Goal: Task Accomplishment & Management: Use online tool/utility

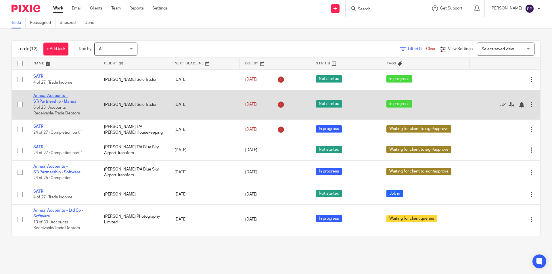
click at [44, 97] on link "Annual Accounts – ST/Partnership - Manual" at bounding box center [55, 99] width 44 height 10
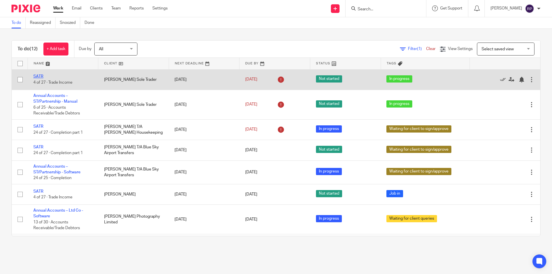
click at [38, 76] on link "SATR" at bounding box center [38, 76] width 10 height 4
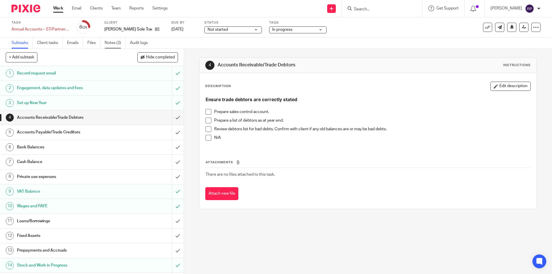
click at [117, 39] on link "Notes (2)" at bounding box center [115, 42] width 21 height 11
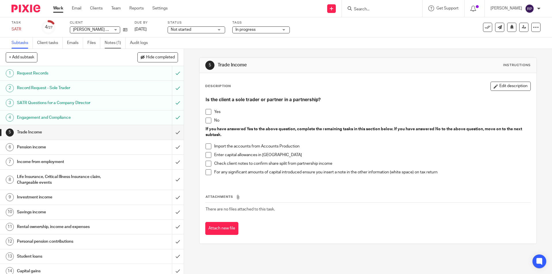
click at [111, 39] on link "Notes (1)" at bounding box center [115, 42] width 21 height 11
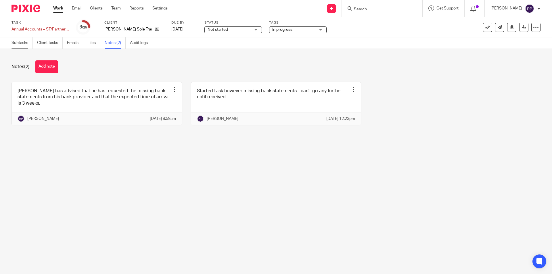
click at [20, 38] on link "Subtasks" at bounding box center [22, 42] width 21 height 11
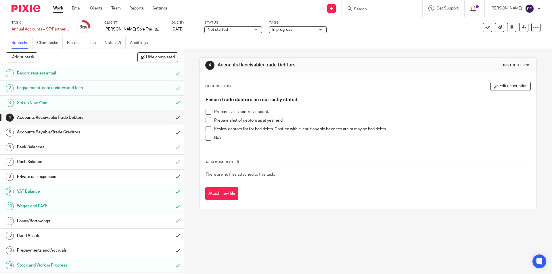
click at [206, 112] on span at bounding box center [209, 112] width 6 height 6
click at [206, 139] on span at bounding box center [209, 138] width 6 height 6
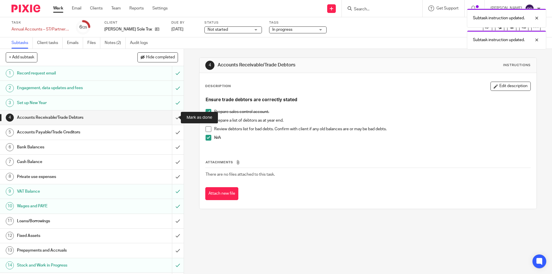
click at [170, 116] on input "submit" at bounding box center [92, 117] width 184 height 14
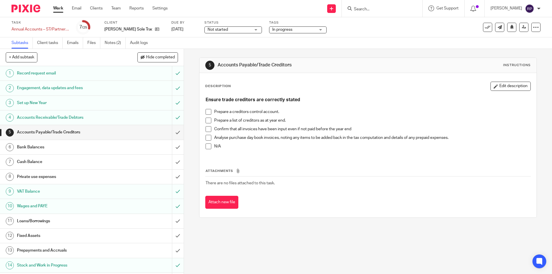
click at [208, 138] on span at bounding box center [209, 138] width 6 height 6
click at [96, 145] on h1 "Bank Balances" at bounding box center [66, 147] width 99 height 9
